Goal: Find contact information: Find contact information

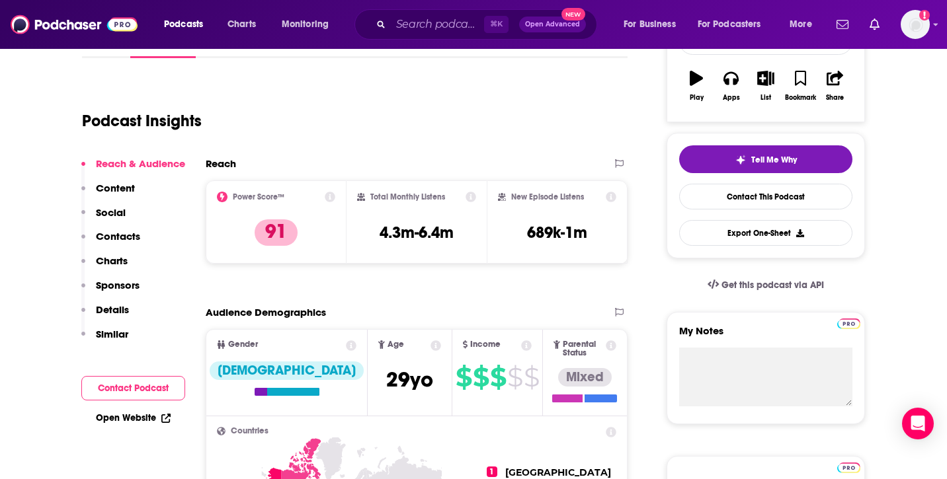
scroll to position [226, 0]
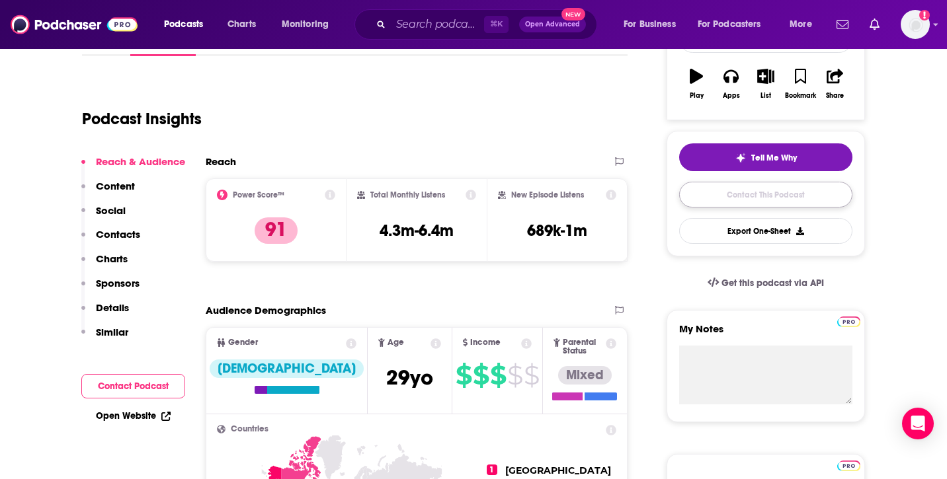
click at [725, 197] on link "Contact This Podcast" at bounding box center [765, 195] width 173 height 26
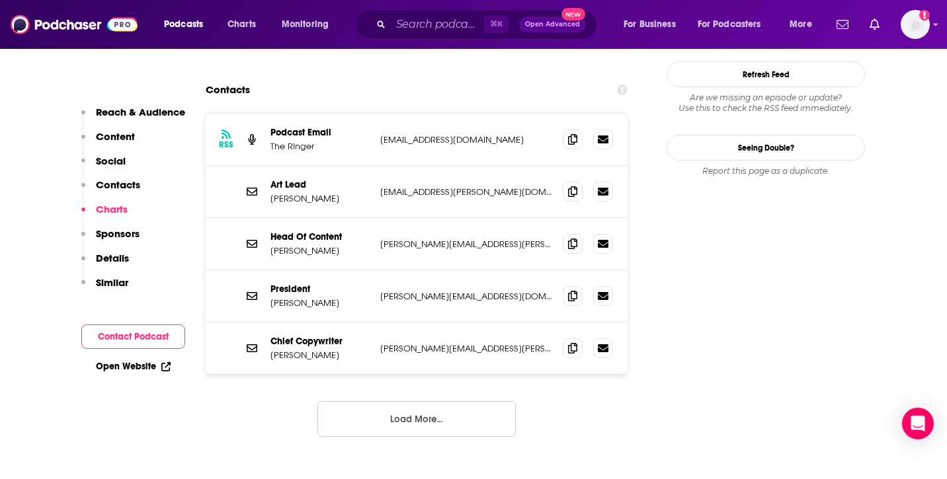
scroll to position [1232, 0]
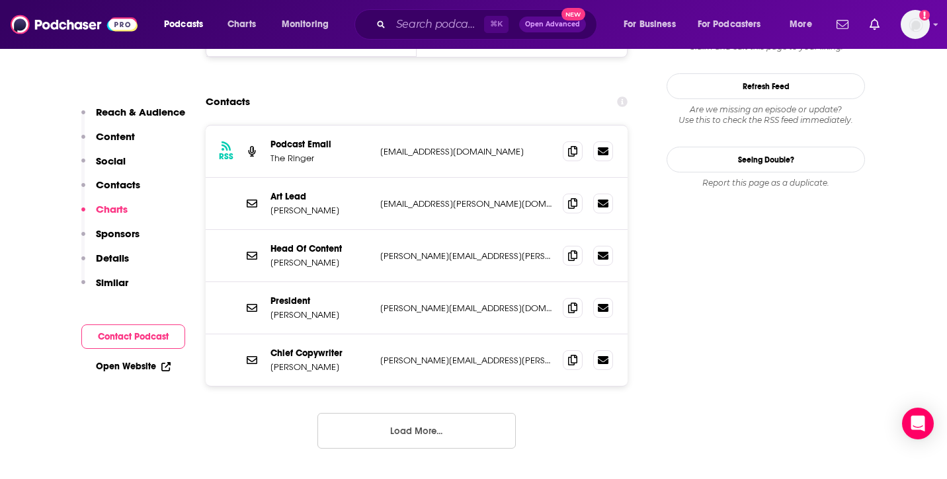
click at [411, 413] on button "Load More..." at bounding box center [416, 431] width 198 height 36
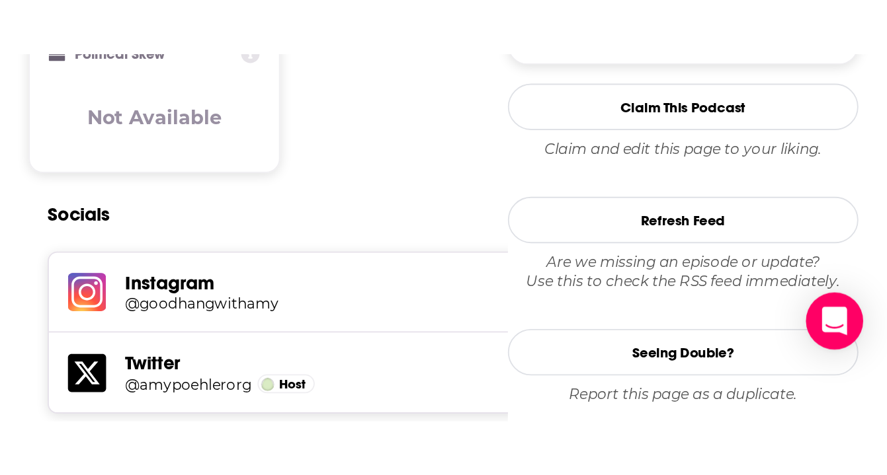
scroll to position [0, 0]
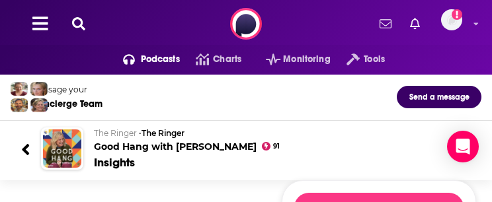
click at [18, 182] on div "Message your Concierge Team Send a message The Ringer • The Ringer Good Hang wi…" at bounding box center [246, 133] width 492 height 117
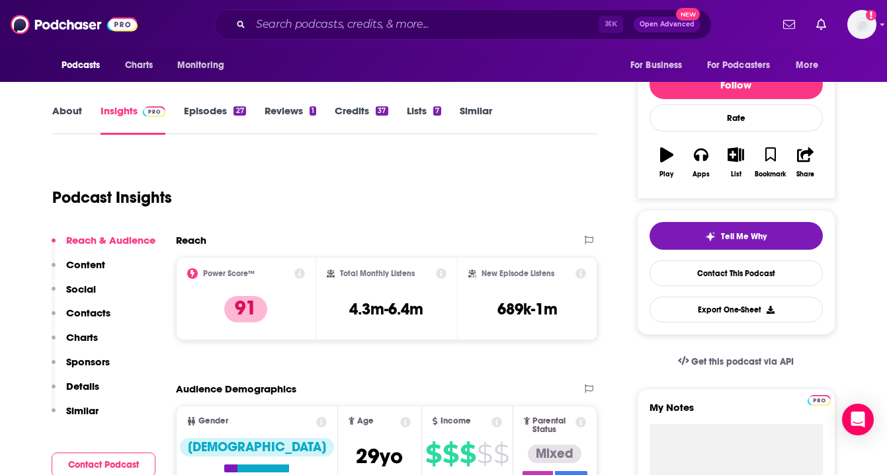
scroll to position [148, 0]
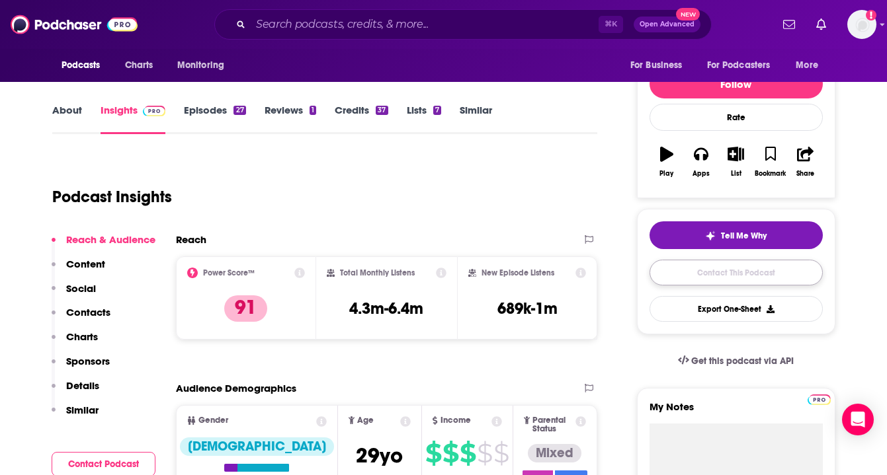
click at [686, 273] on link "Contact This Podcast" at bounding box center [735, 273] width 173 height 26
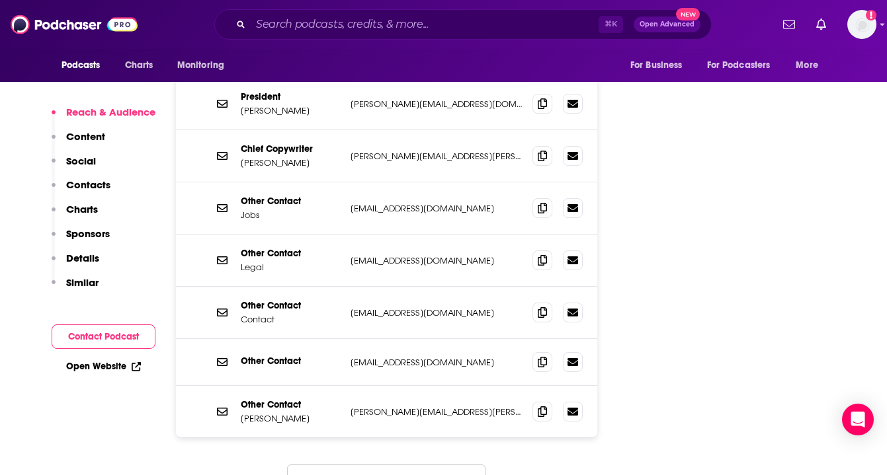
scroll to position [1439, 0]
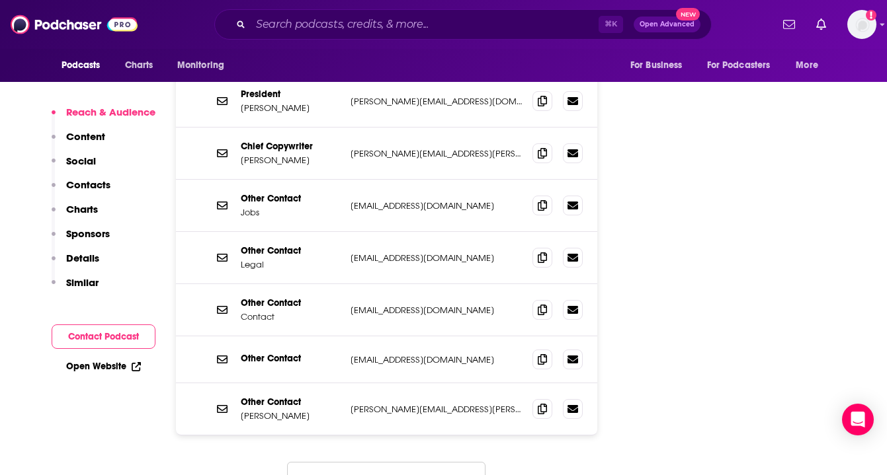
click at [370, 462] on button "Load More..." at bounding box center [386, 480] width 198 height 36
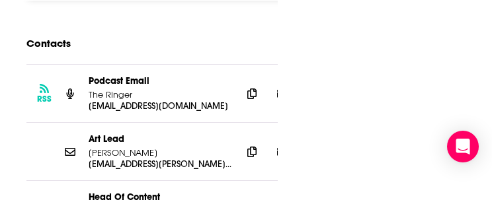
scroll to position [0, 0]
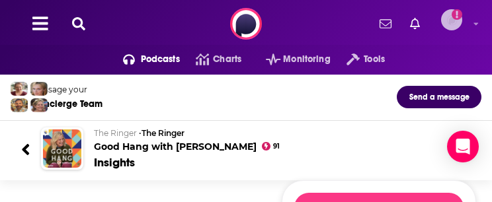
click at [450, 19] on img "Logged in as BrotherNV" at bounding box center [451, 19] width 21 height 21
